Goal: Task Accomplishment & Management: Use online tool/utility

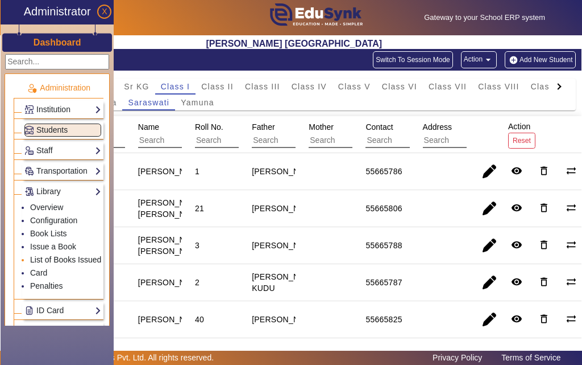
click at [64, 260] on link "List of Books Issued" at bounding box center [65, 259] width 71 height 9
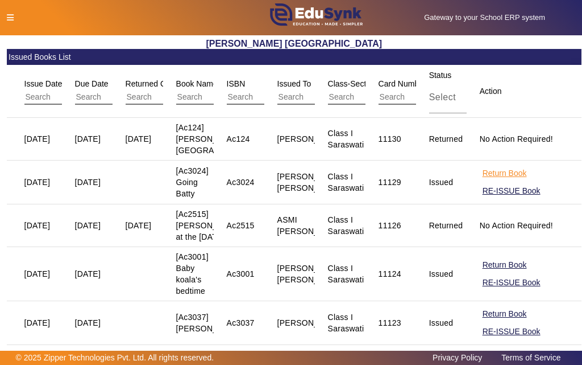
click at [490, 180] on button "Return Book" at bounding box center [505, 173] width 47 height 14
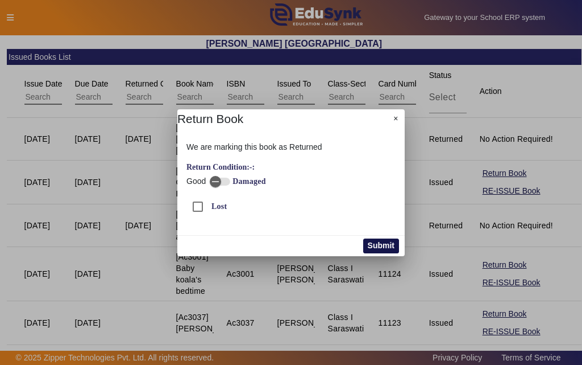
click at [379, 247] on button "Submit" at bounding box center [381, 245] width 36 height 15
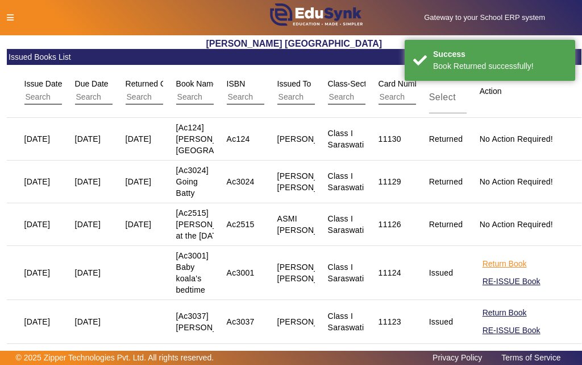
click at [490, 271] on button "Return Book" at bounding box center [505, 264] width 47 height 14
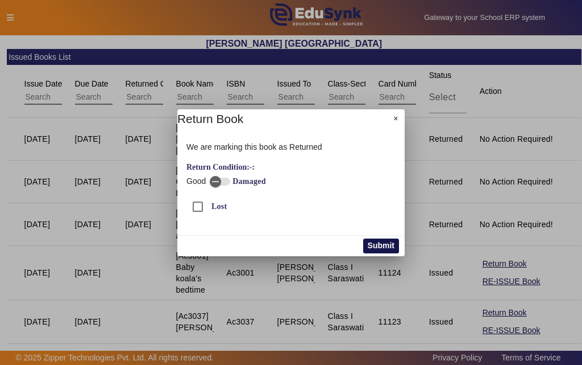
click at [377, 246] on button "Submit" at bounding box center [381, 245] width 36 height 15
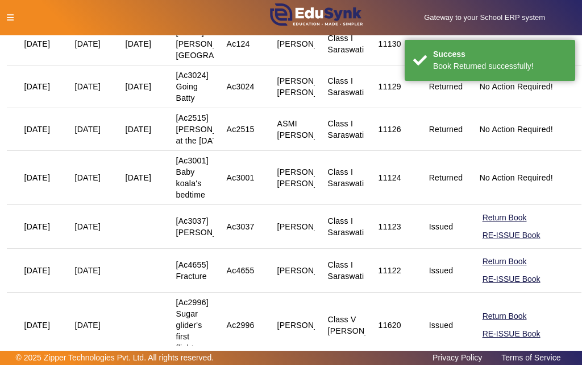
scroll to position [114, 0]
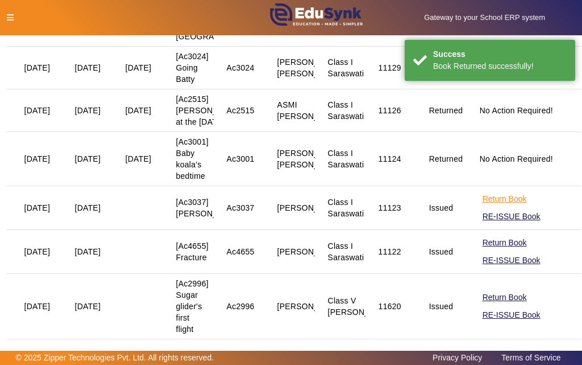
click at [486, 206] on button "Return Book" at bounding box center [505, 199] width 47 height 14
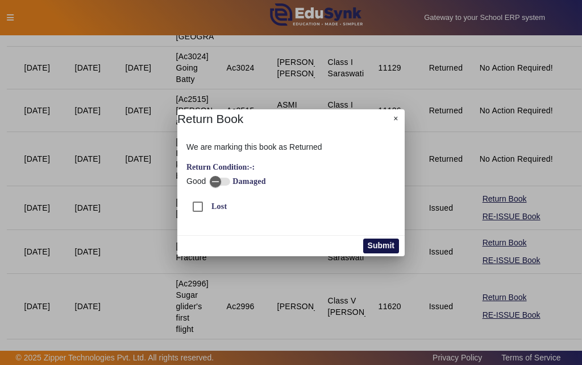
click at [379, 246] on button "Submit" at bounding box center [381, 245] width 36 height 15
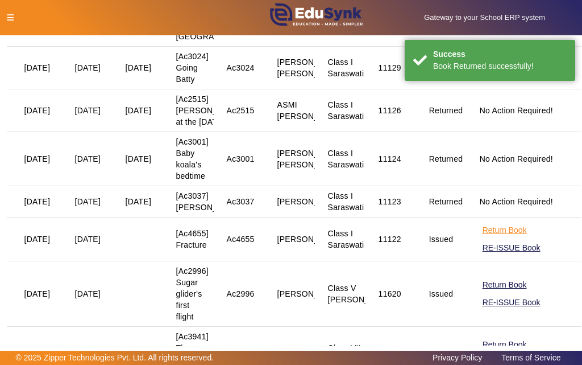
click at [490, 237] on button "Return Book" at bounding box center [505, 230] width 47 height 14
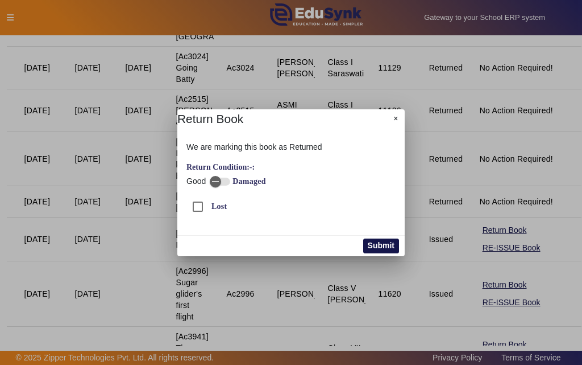
click at [375, 243] on button "Submit" at bounding box center [381, 245] width 36 height 15
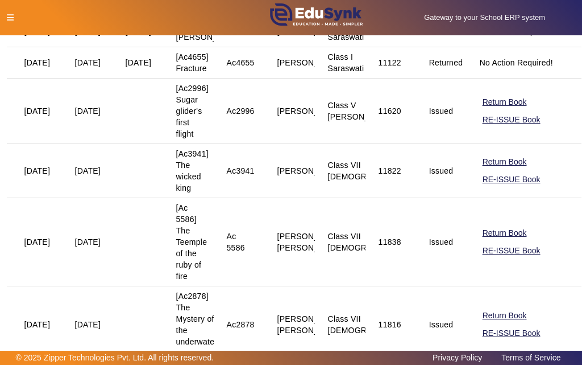
scroll to position [284, 0]
